Goal: Navigation & Orientation: Understand site structure

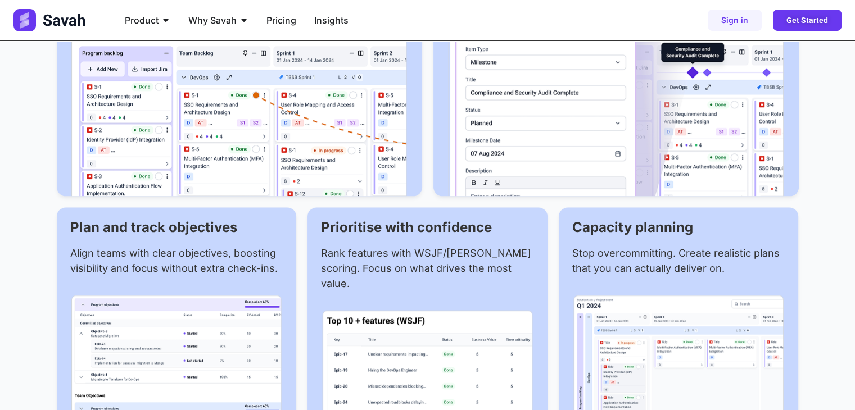
scroll to position [1573, 0]
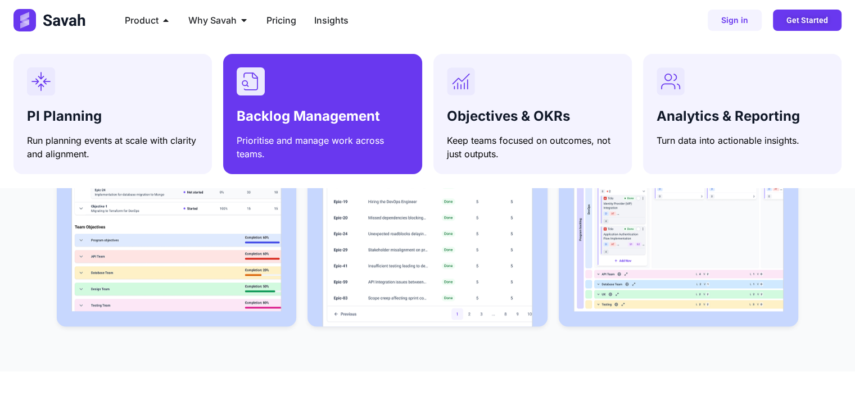
drag, startPoint x: 270, startPoint y: 111, endPoint x: 338, endPoint y: 117, distance: 68.2
click at [338, 117] on span "Backlog Management" at bounding box center [308, 116] width 143 height 16
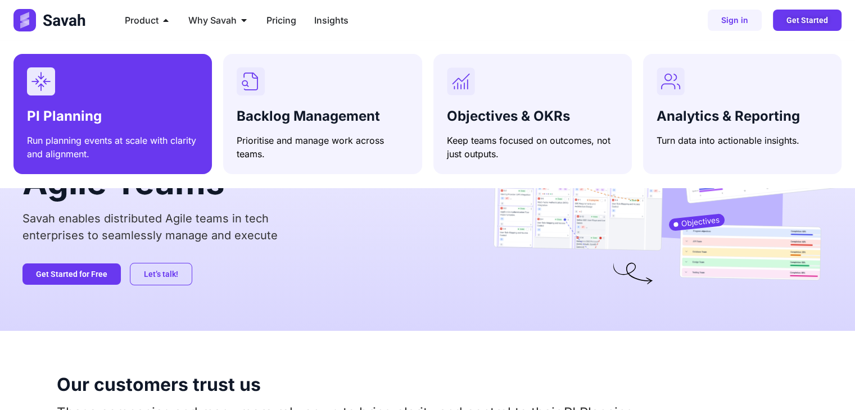
drag, startPoint x: 691, startPoint y: 124, endPoint x: 147, endPoint y: 110, distance: 544.6
